Goal: Obtain resource: Obtain resource

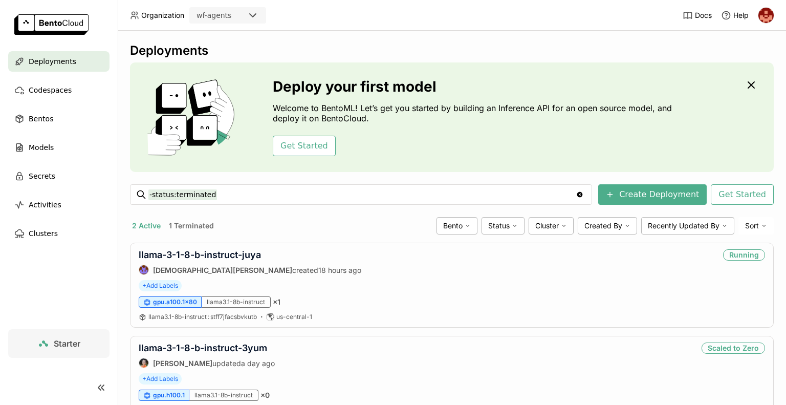
scroll to position [1, 0]
click at [214, 218] on div "2 Active 1 Terminated Bento Status Cluster Created By Recently Updated By Sort" at bounding box center [452, 225] width 644 height 17
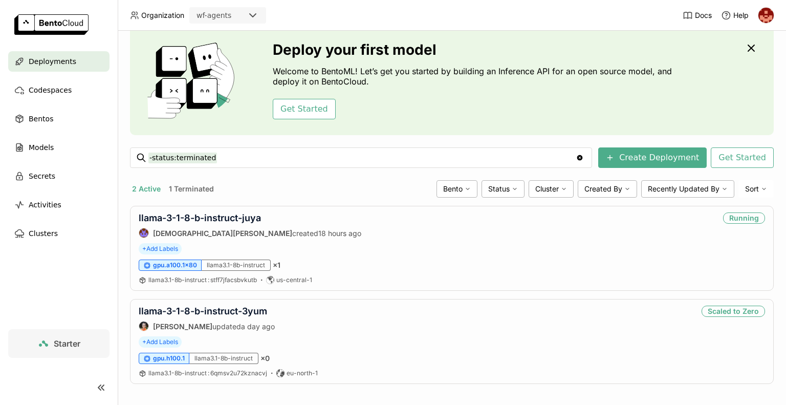
scroll to position [42, 0]
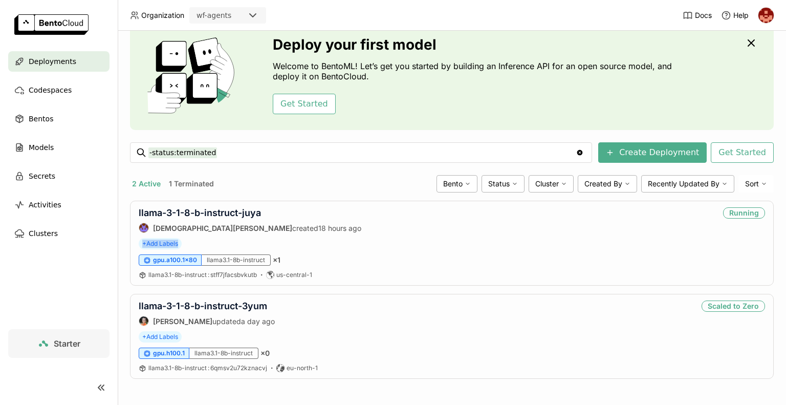
drag, startPoint x: 776, startPoint y: 193, endPoint x: 786, endPoint y: 236, distance: 44.6
click at [786, 236] on div "Deployments Deploy your first model Welcome to BentoML! Let’s get you started b…" at bounding box center [452, 218] width 668 height 374
click at [62, 93] on span "Codespaces" at bounding box center [50, 90] width 43 height 12
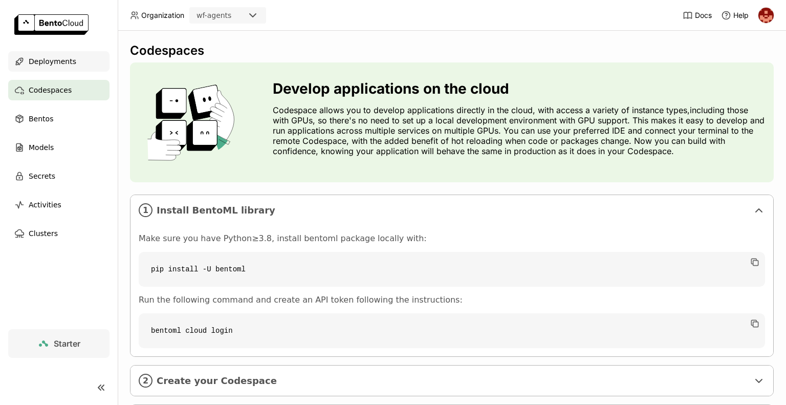
click at [62, 61] on span "Deployments" at bounding box center [53, 61] width 48 height 12
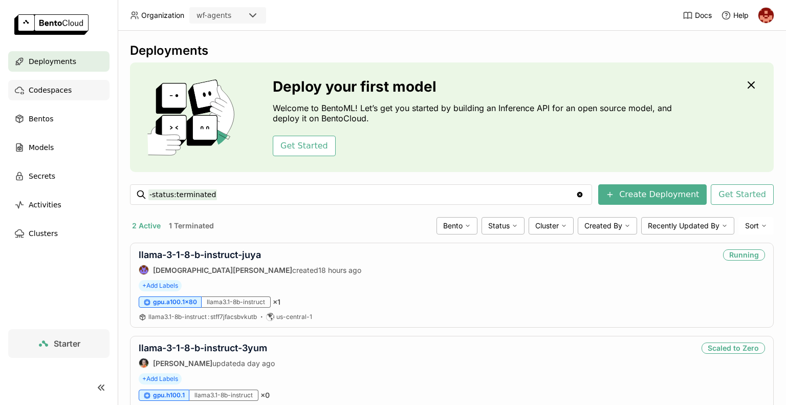
click at [54, 91] on span "Codespaces" at bounding box center [50, 90] width 43 height 12
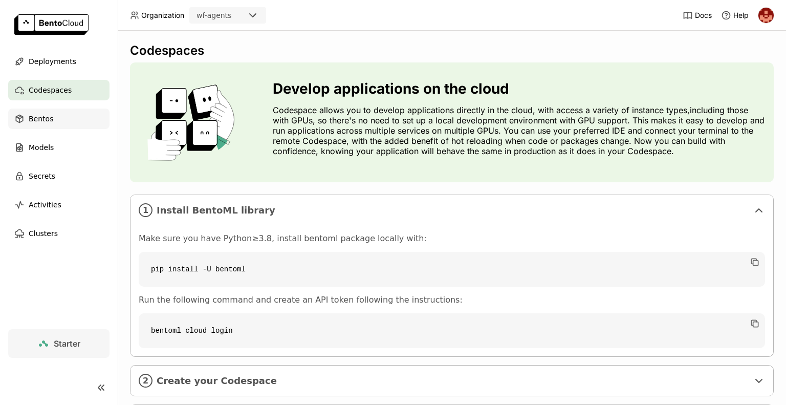
click at [46, 125] on div "Bentos" at bounding box center [58, 118] width 101 height 20
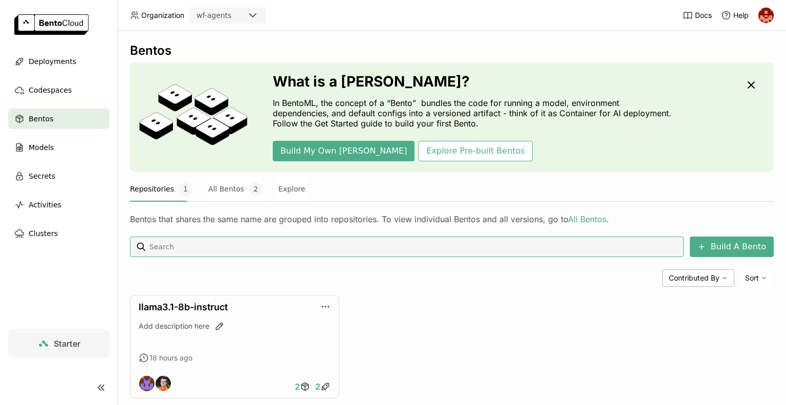
click at [406, 312] on div "llama3.1-8b-instruct Add description here 18 hours ago 2 2" at bounding box center [452, 346] width 644 height 103
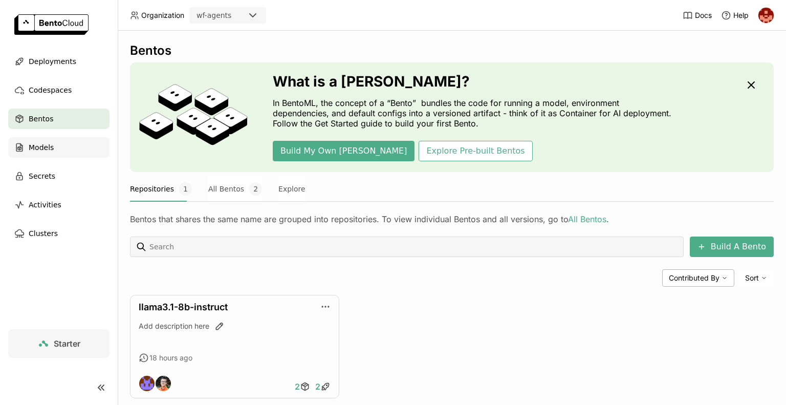
click at [46, 145] on span "Models" at bounding box center [41, 147] width 25 height 12
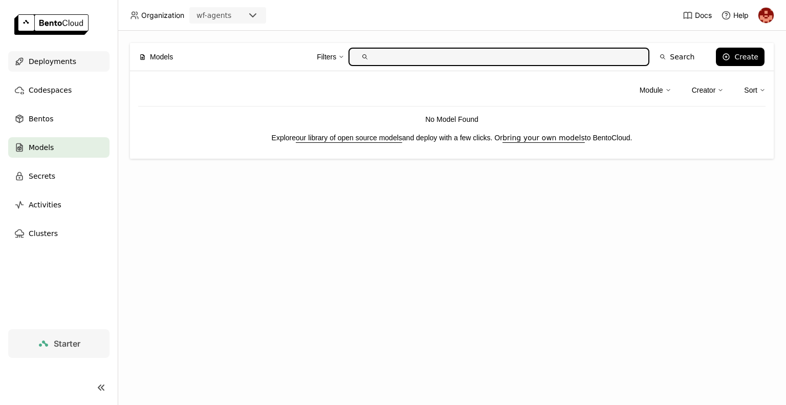
click at [67, 66] on span "Deployments" at bounding box center [53, 61] width 48 height 12
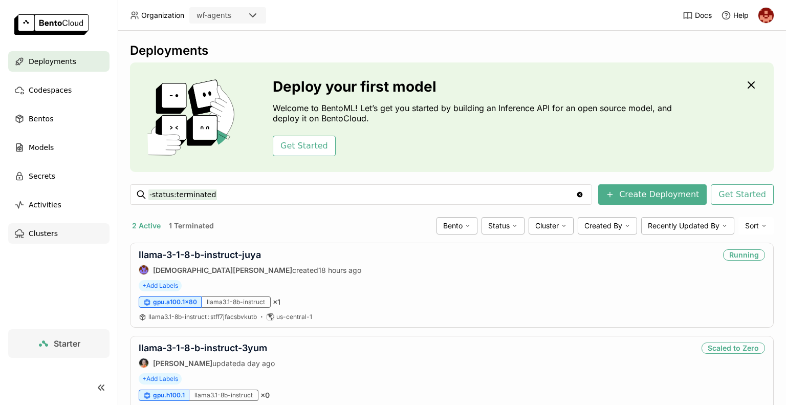
click at [51, 235] on span "Clusters" at bounding box center [43, 233] width 29 height 12
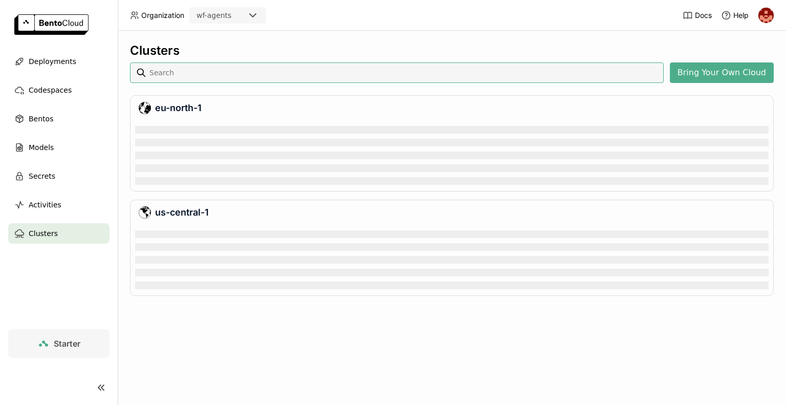
scroll to position [62, 629]
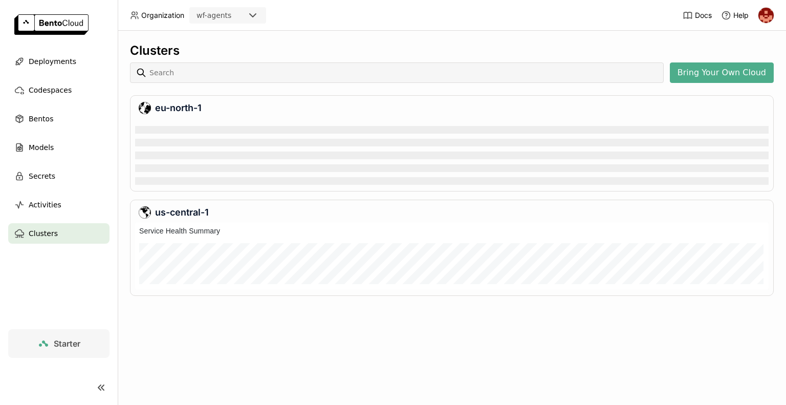
click at [51, 350] on link "Starter" at bounding box center [58, 343] width 101 height 29
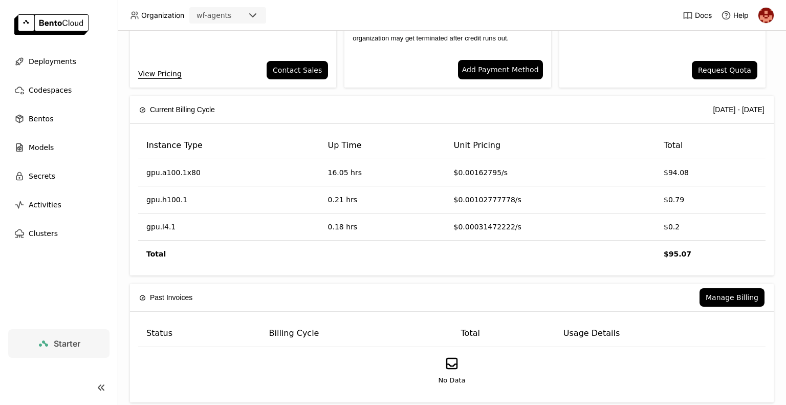
scroll to position [127, 0]
drag, startPoint x: 770, startPoint y: 350, endPoint x: 756, endPoint y: 306, distance: 46.1
click at [756, 306] on div "Plan Starter Upgrade to Pro to gain access to more GPU types, push unlimited be…" at bounding box center [452, 218] width 668 height 374
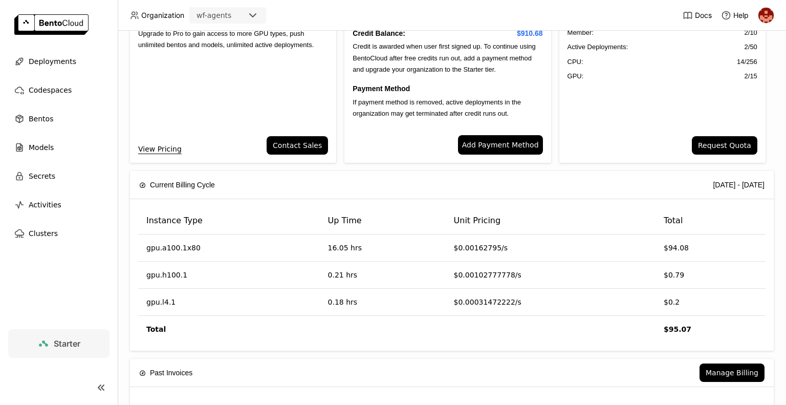
scroll to position [0, 0]
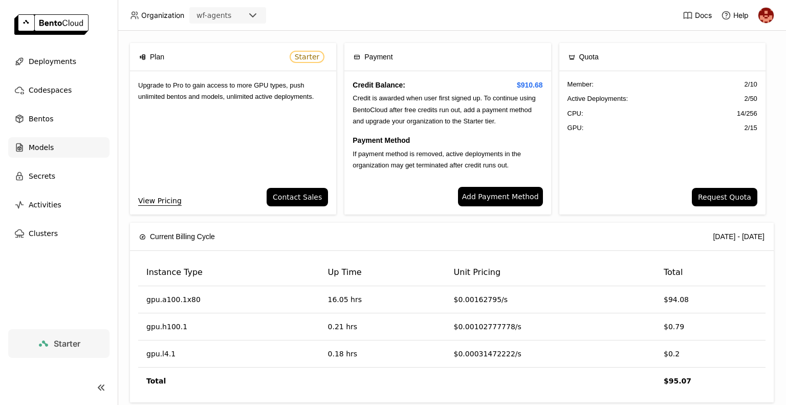
click at [49, 154] on div "Models" at bounding box center [58, 147] width 101 height 20
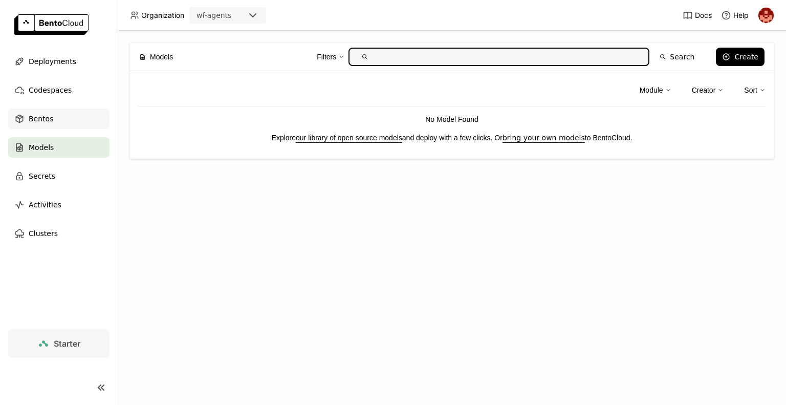
click at [41, 117] on span "Bentos" at bounding box center [41, 119] width 25 height 12
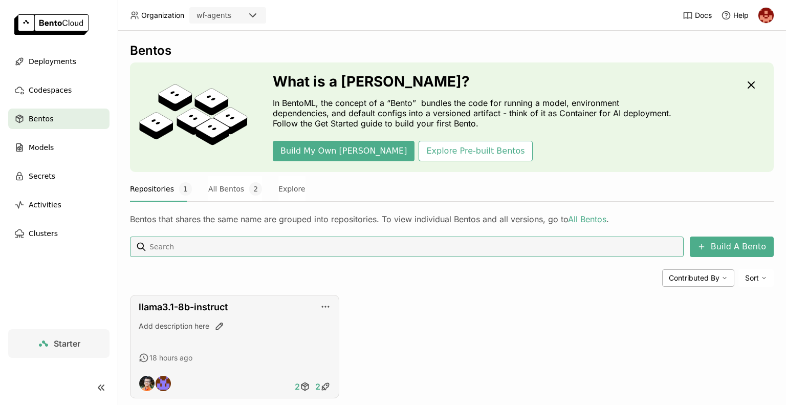
click at [239, 332] on div "Add description here" at bounding box center [235, 335] width 192 height 28
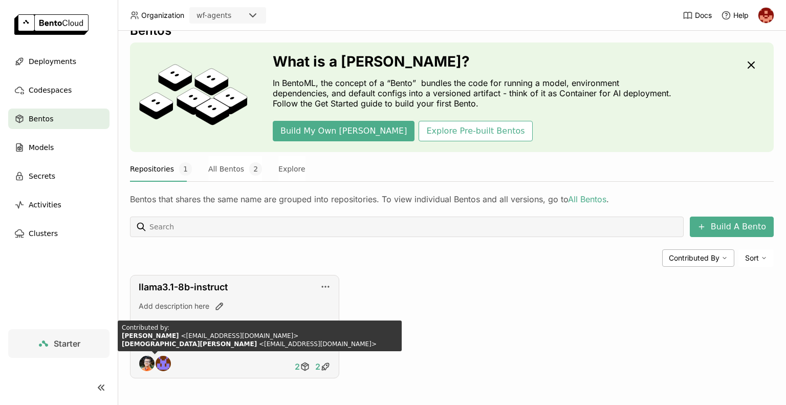
click at [165, 362] on img at bounding box center [163, 363] width 15 height 15
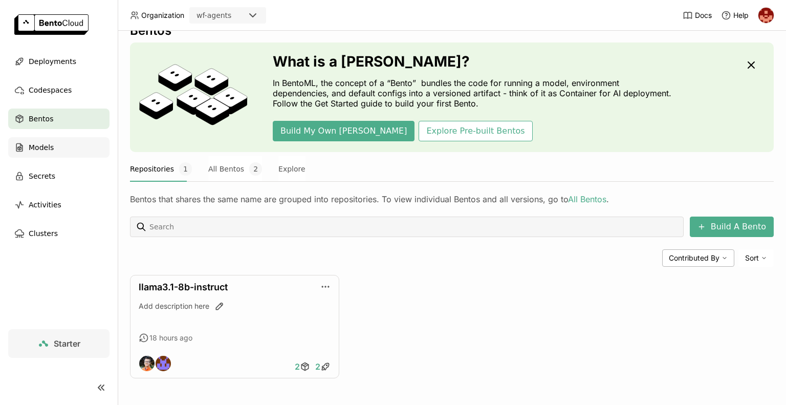
click at [51, 152] on span "Models" at bounding box center [41, 147] width 25 height 12
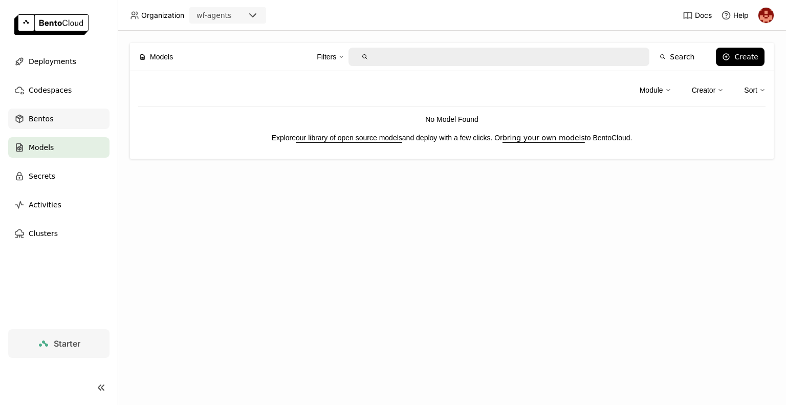
click at [55, 117] on div "Bentos" at bounding box center [58, 118] width 101 height 20
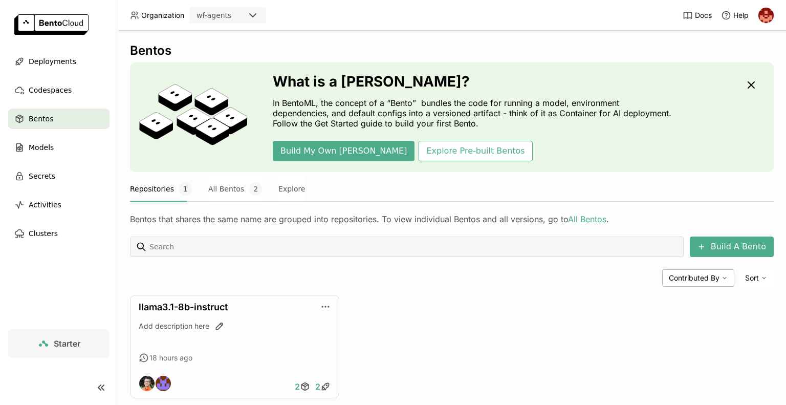
click at [147, 190] on button "Repositories 1" at bounding box center [161, 189] width 62 height 26
click at [147, 191] on button "Repositories 1" at bounding box center [161, 189] width 62 height 26
click at [164, 309] on link "llama3.1-8b-instruct" at bounding box center [183, 306] width 89 height 11
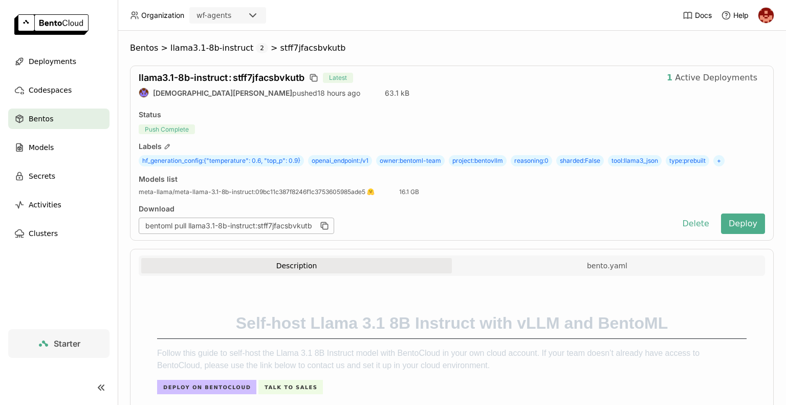
click at [603, 106] on div "llama3.1-8b-instruct : stff7jfacsbvkutb Latest 1 Active Deployments Krishna Pal…" at bounding box center [452, 153] width 644 height 175
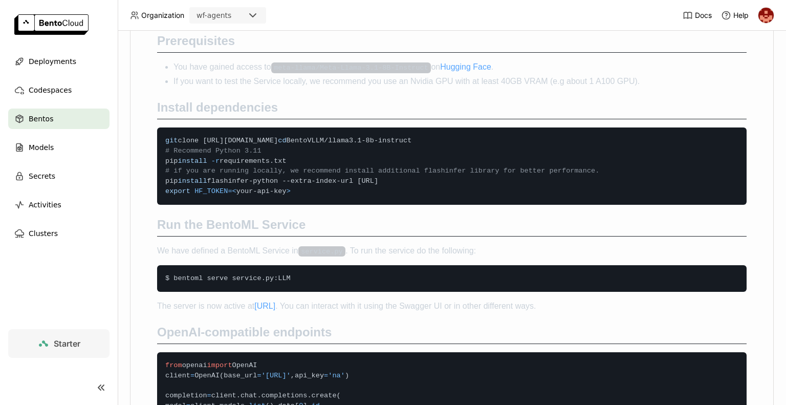
scroll to position [409, 0]
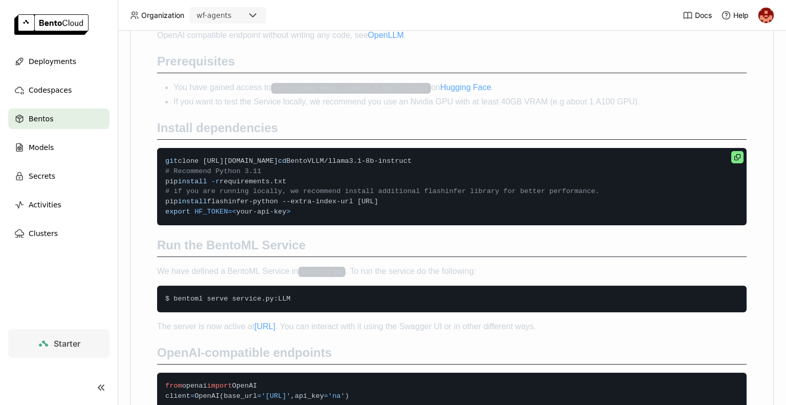
click at [734, 155] on icon at bounding box center [737, 157] width 6 height 6
drag, startPoint x: 357, startPoint y: 158, endPoint x: 162, endPoint y: 154, distance: 195.0
click at [162, 154] on code "git clone https://github.com/bentoml/BentoVLLM.git cd BentoVLLM/llama3.1-8b-ins…" at bounding box center [452, 186] width 590 height 77
copy span "git clone https://github.com/bentoml/BentoVLLM.git"
click at [371, 157] on code "git clone https://github.com/bentoml/BentoVLLM.git cd BentoVLLM/llama3.1-8b-ins…" at bounding box center [452, 186] width 590 height 77
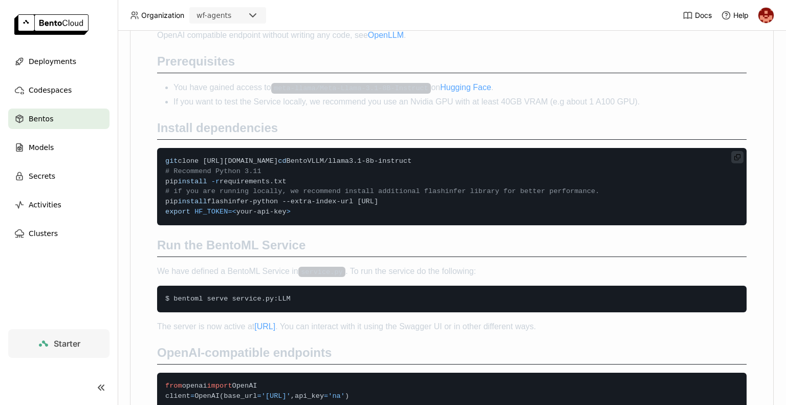
drag, startPoint x: 370, startPoint y: 158, endPoint x: 203, endPoint y: 153, distance: 166.4
click at [203, 153] on code "git clone https://github.com/bentoml/BentoVLLM.git cd BentoVLLM/llama3.1-8b-ins…" at bounding box center [452, 186] width 590 height 77
copy span "https://github.com/bentoml/BentoVLLM.git"
click at [302, 178] on code "git clone https://github.com/bentoml/BentoVLLM.git cd BentoVLLM/llama3.1-8b-ins…" at bounding box center [452, 186] width 590 height 77
drag, startPoint x: 297, startPoint y: 171, endPoint x: 170, endPoint y: 170, distance: 127.4
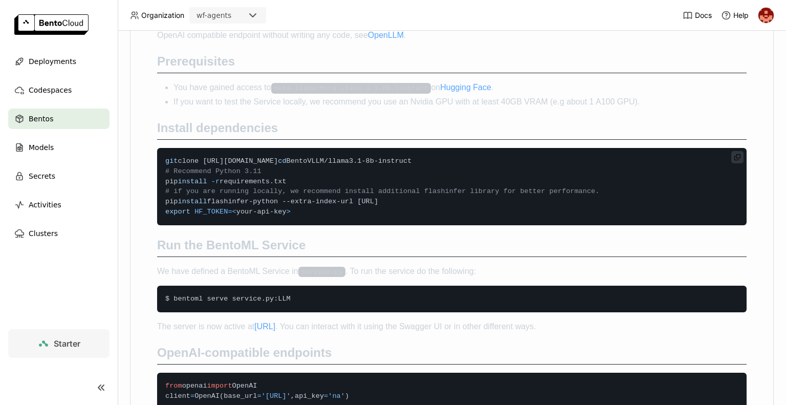
click at [170, 170] on code "git clone https://github.com/bentoml/BentoVLLM.git cd BentoVLLM/llama3.1-8b-ins…" at bounding box center [452, 186] width 590 height 77
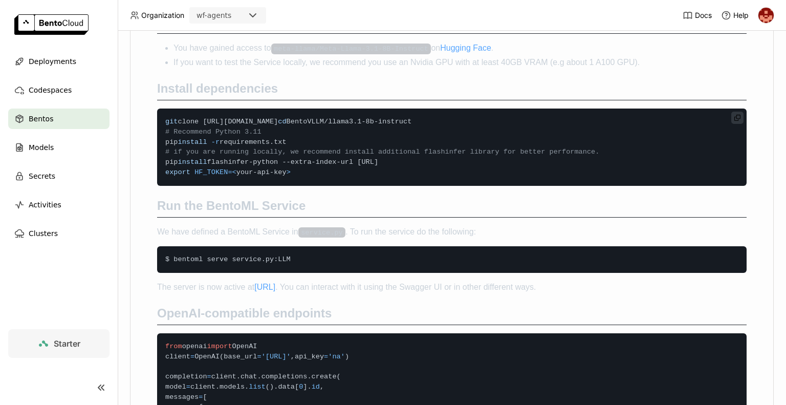
scroll to position [428, 0]
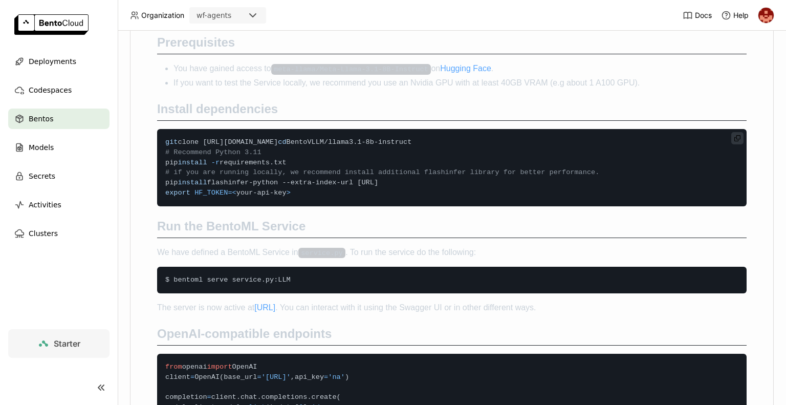
click at [263, 167] on code "git clone https://github.com/bentoml/BentoVLLM.git cd BentoVLLM/llama3.1-8b-ins…" at bounding box center [452, 167] width 590 height 77
drag, startPoint x: 296, startPoint y: 151, endPoint x: 164, endPoint y: 154, distance: 132.6
click at [164, 154] on code "git clone https://github.com/bentoml/BentoVLLM.git cd BentoVLLM/llama3.1-8b-ins…" at bounding box center [452, 167] width 590 height 77
copy span "cd BentoVLLM/llama3.1-8b-instruct"
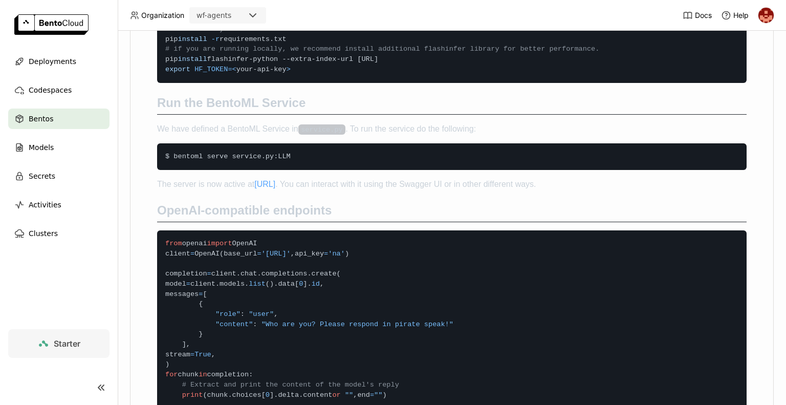
scroll to position [449, 0]
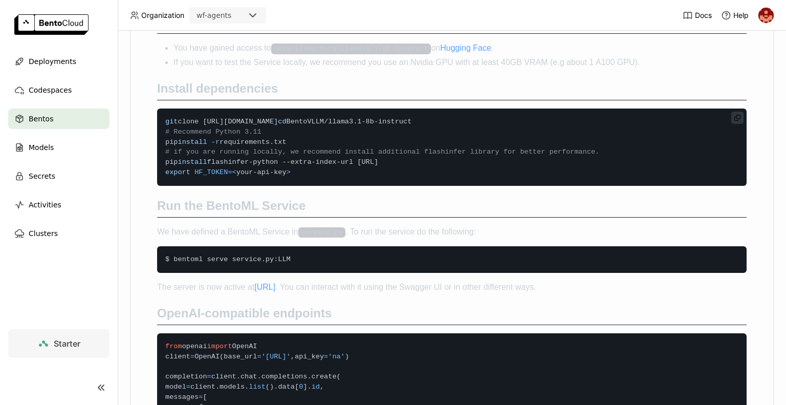
click at [163, 159] on code "git clone https://github.com/bentoml/BentoVLLM.git cd BentoVLLM/llama3.1-8b-ins…" at bounding box center [452, 146] width 590 height 77
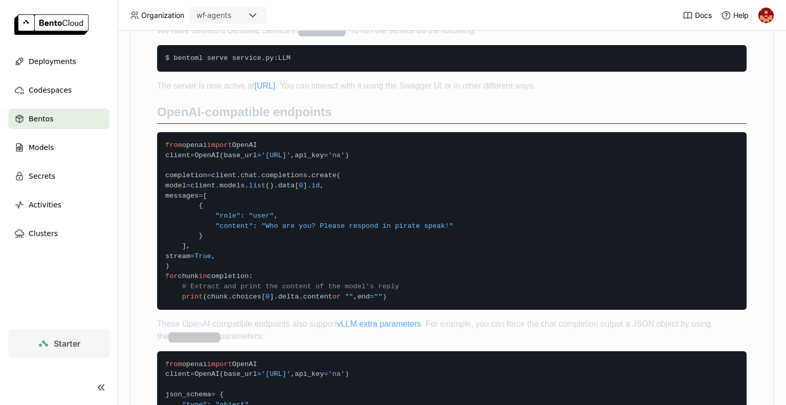
scroll to position [592, 0]
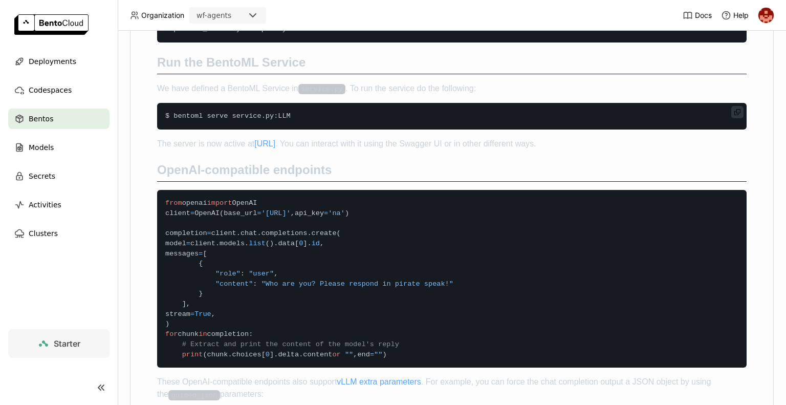
click at [348, 129] on code "$ bentoml serve service . py : LLM" at bounding box center [452, 116] width 590 height 27
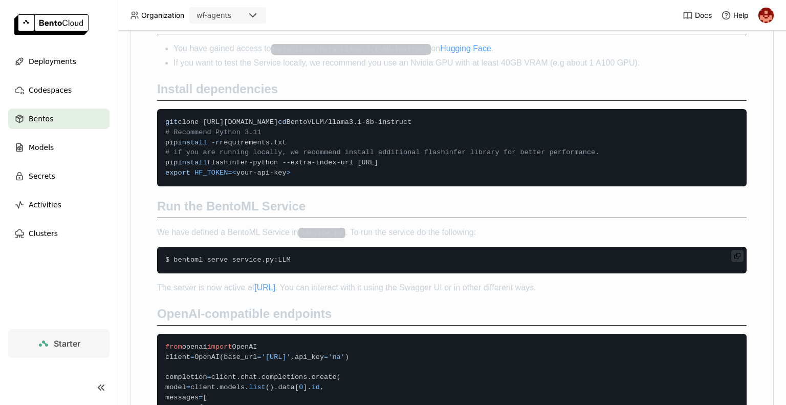
scroll to position [450, 0]
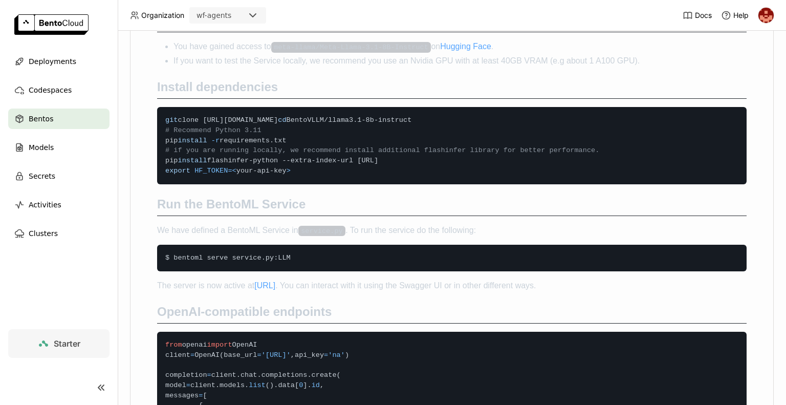
drag, startPoint x: 285, startPoint y: 159, endPoint x: 145, endPoint y: 156, distance: 140.3
copy span "pip install -r requirements.txt"
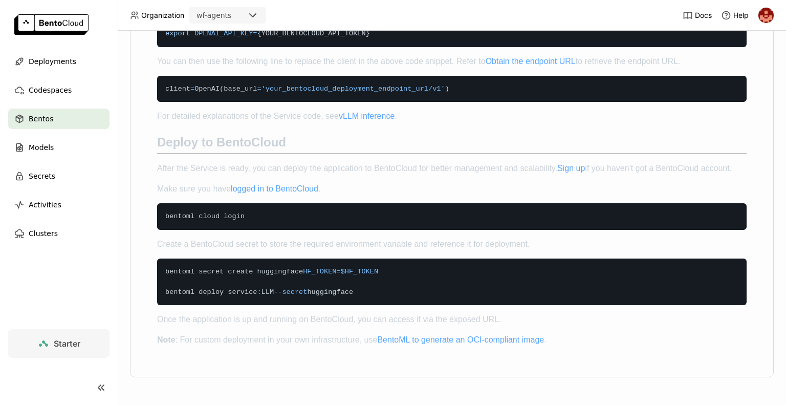
scroll to position [1329, 0]
click at [428, 141] on h2 "Deploy to BentoCloud" at bounding box center [452, 144] width 590 height 19
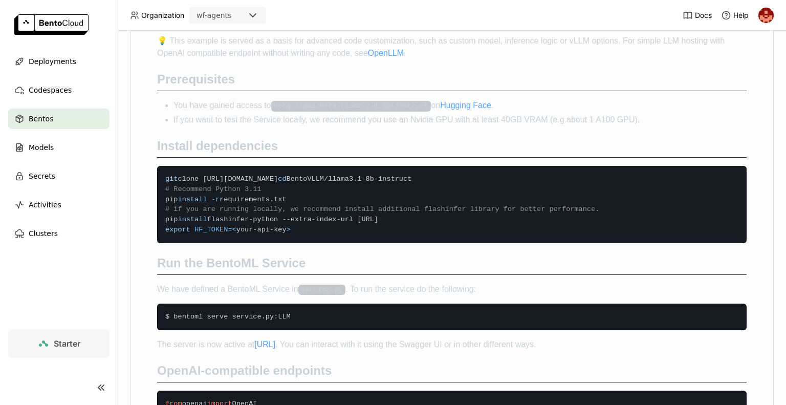
scroll to position [387, 0]
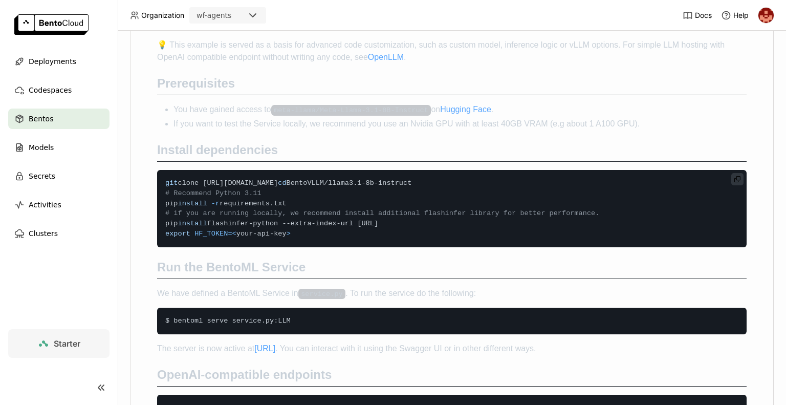
drag, startPoint x: 506, startPoint y: 253, endPoint x: 158, endPoint y: 247, distance: 347.5
click at [158, 247] on code "git clone https://github.com/bentoml/BentoVLLM.git cd BentoVLLM/llama3.1-8b-ins…" at bounding box center [452, 208] width 590 height 77
copy span "pip install flashinfer-python --extra-index-url https://flashinfer.ai/whl/cu124…"
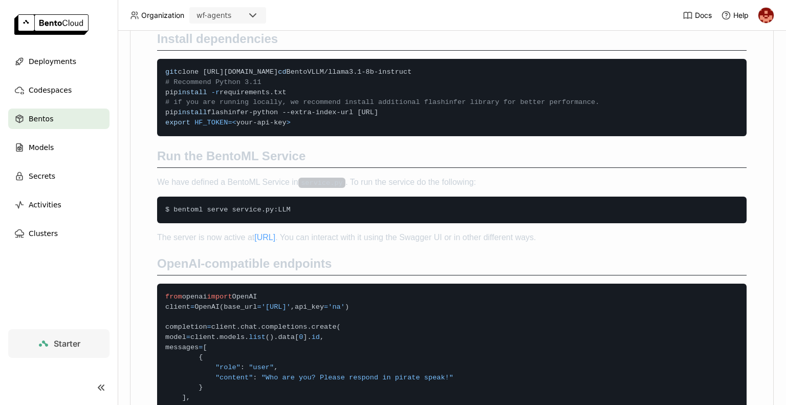
scroll to position [551, 0]
